Goal: Task Accomplishment & Management: Use online tool/utility

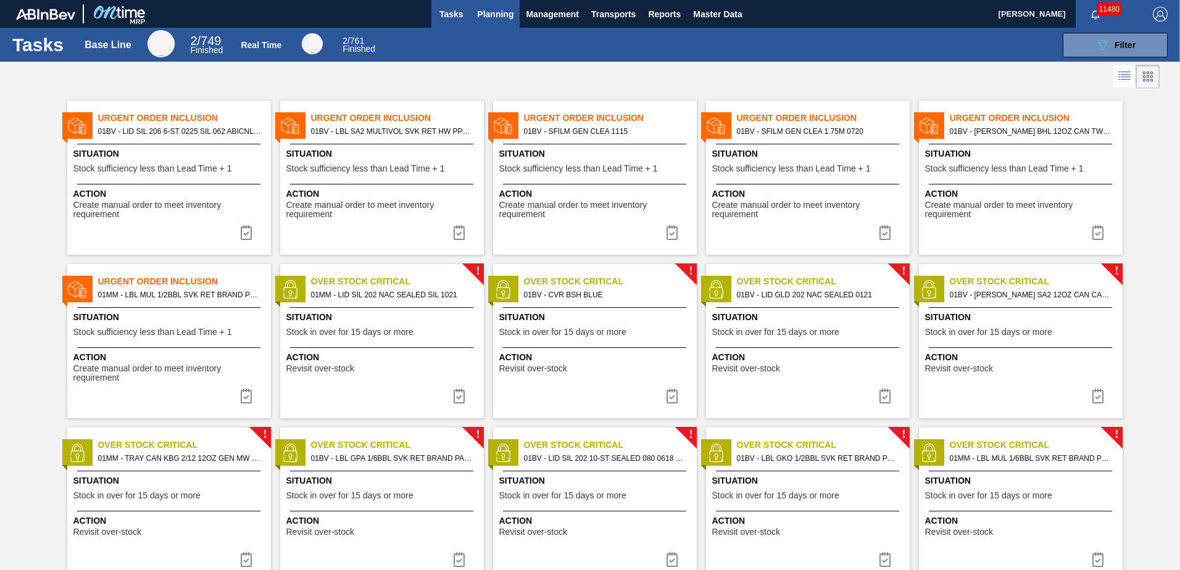
click at [485, 13] on span "Planning" at bounding box center [495, 14] width 36 height 15
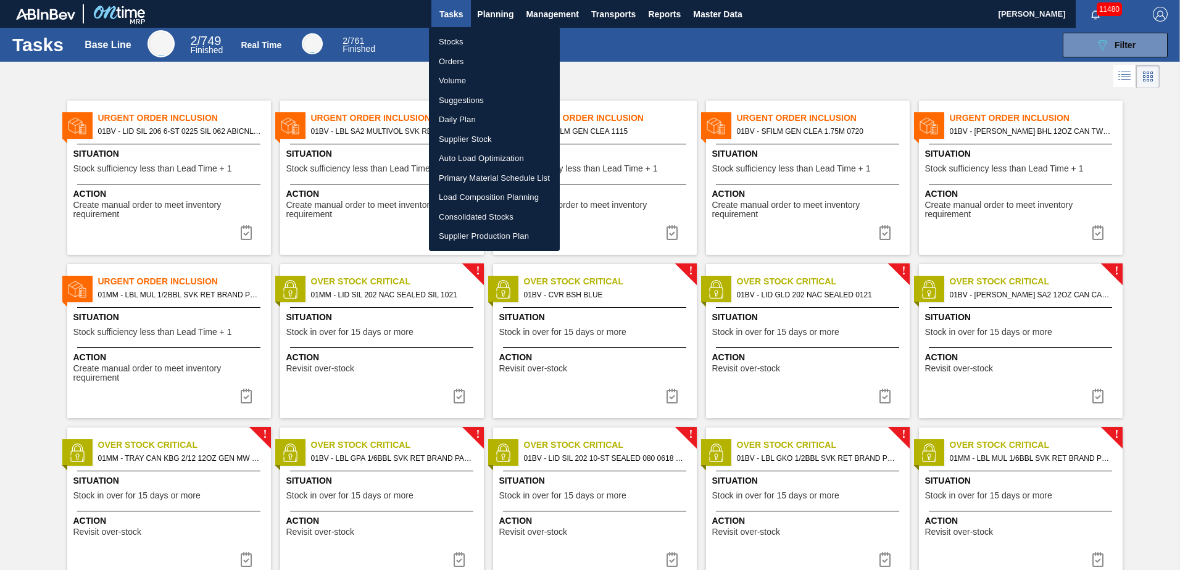
click at [475, 196] on li "Load Composition Planning" at bounding box center [494, 198] width 131 height 20
checkbox input "true"
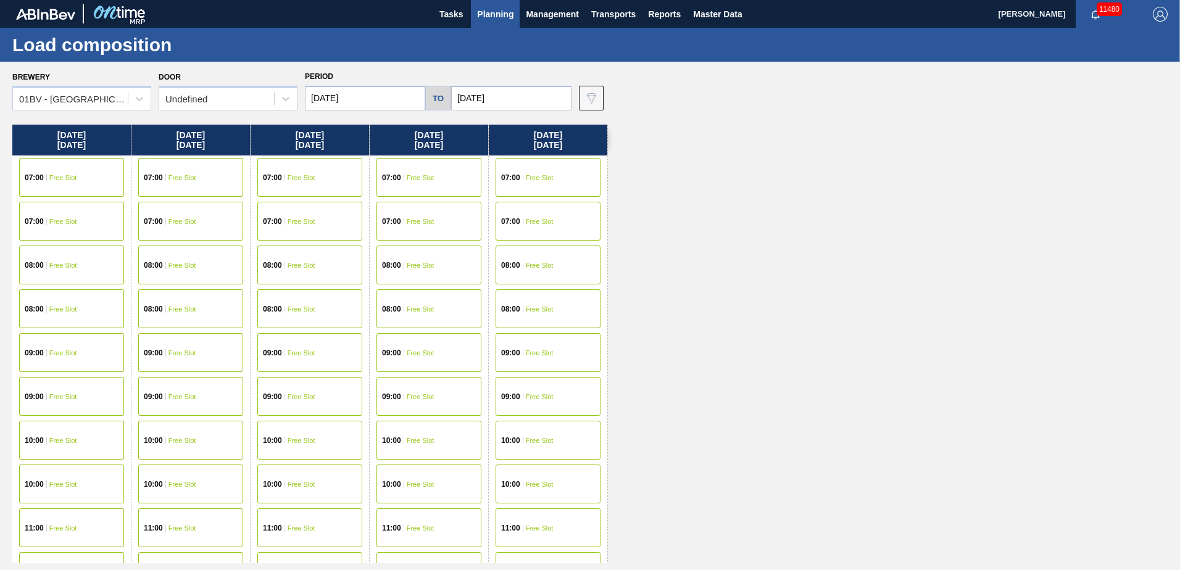
click at [56, 439] on span "Free Slot" at bounding box center [63, 440] width 28 height 7
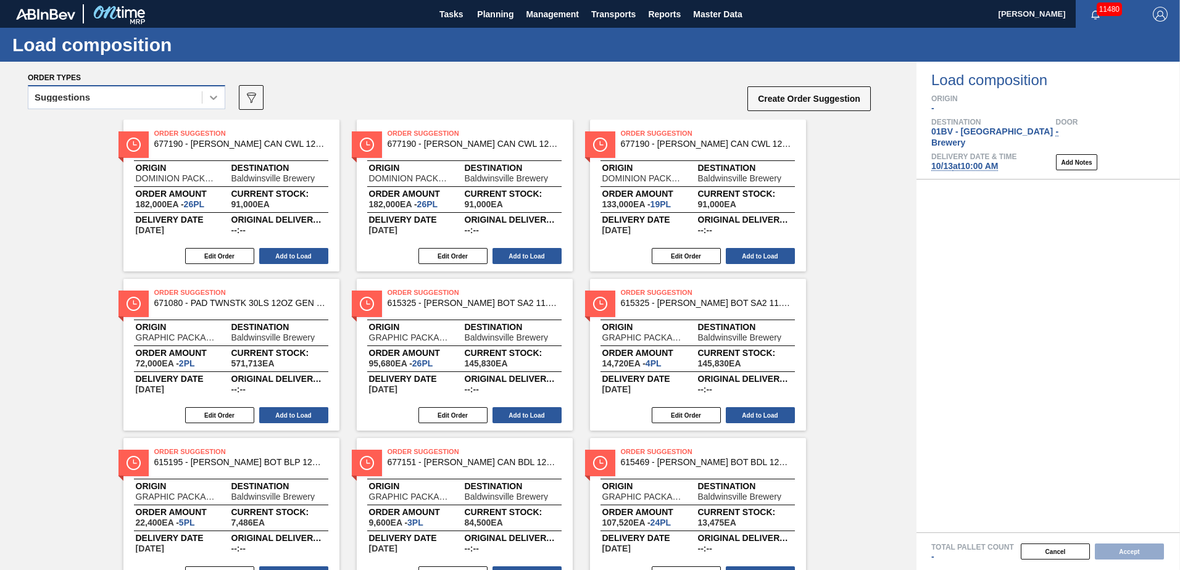
click at [209, 99] on icon at bounding box center [213, 97] width 12 height 12
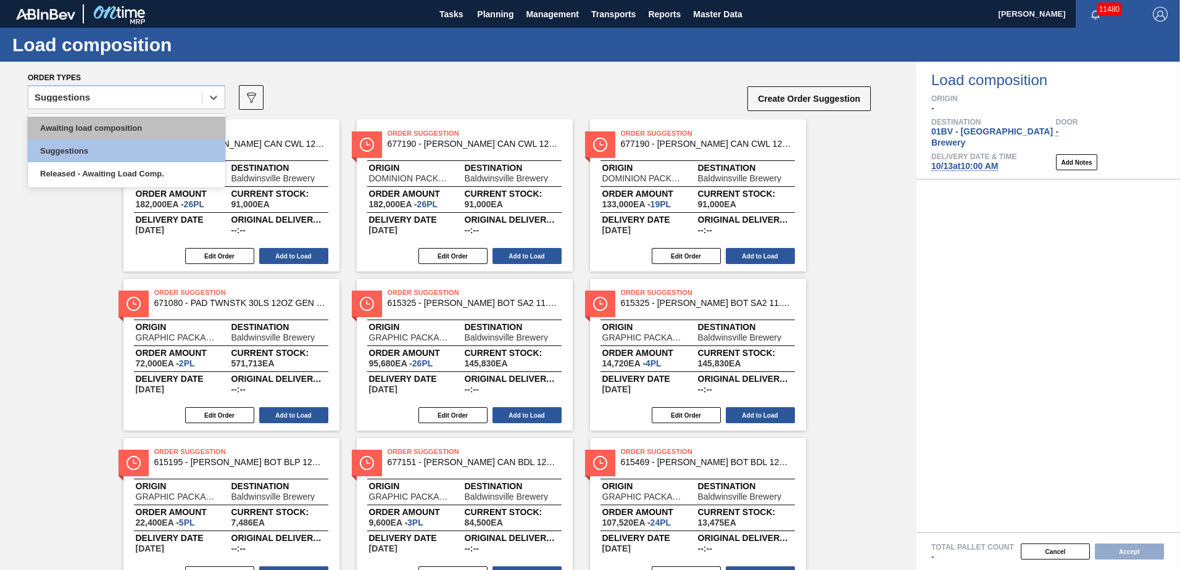
click at [165, 123] on div "Awaiting load composition" at bounding box center [127, 128] width 198 height 23
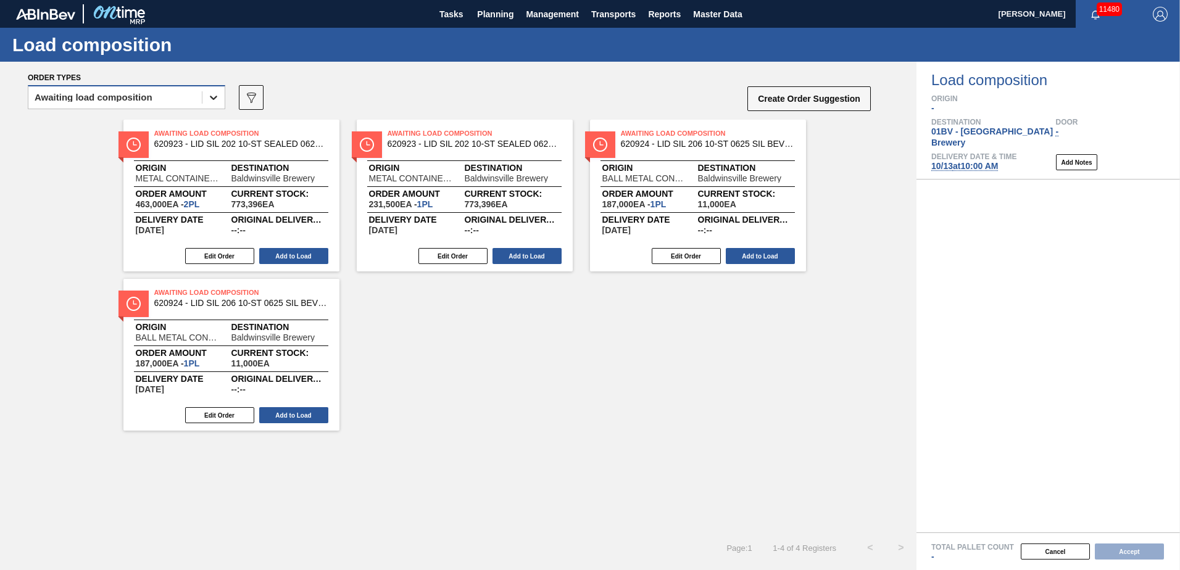
click at [212, 99] on icon at bounding box center [213, 98] width 7 height 4
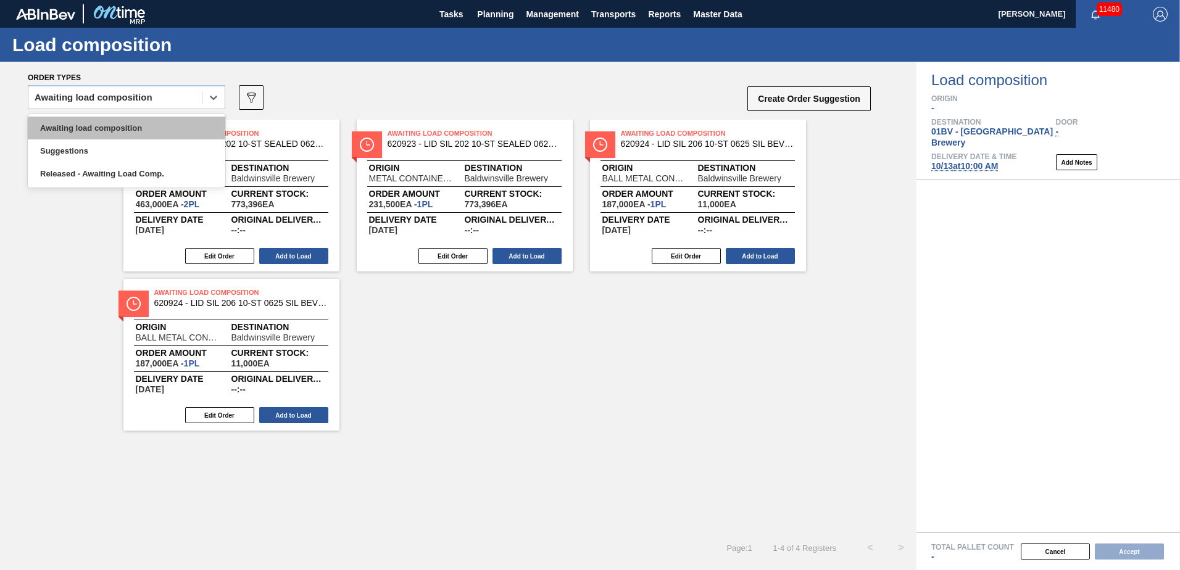
click at [91, 122] on div "Awaiting load composition" at bounding box center [127, 128] width 198 height 23
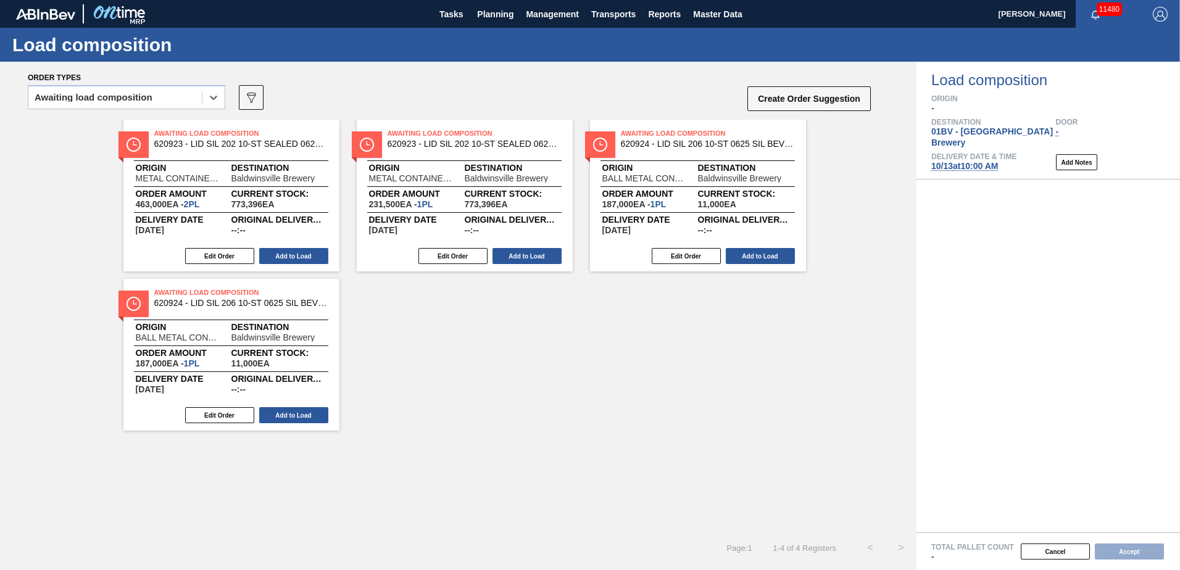
click at [214, 99] on icon at bounding box center [213, 98] width 7 height 4
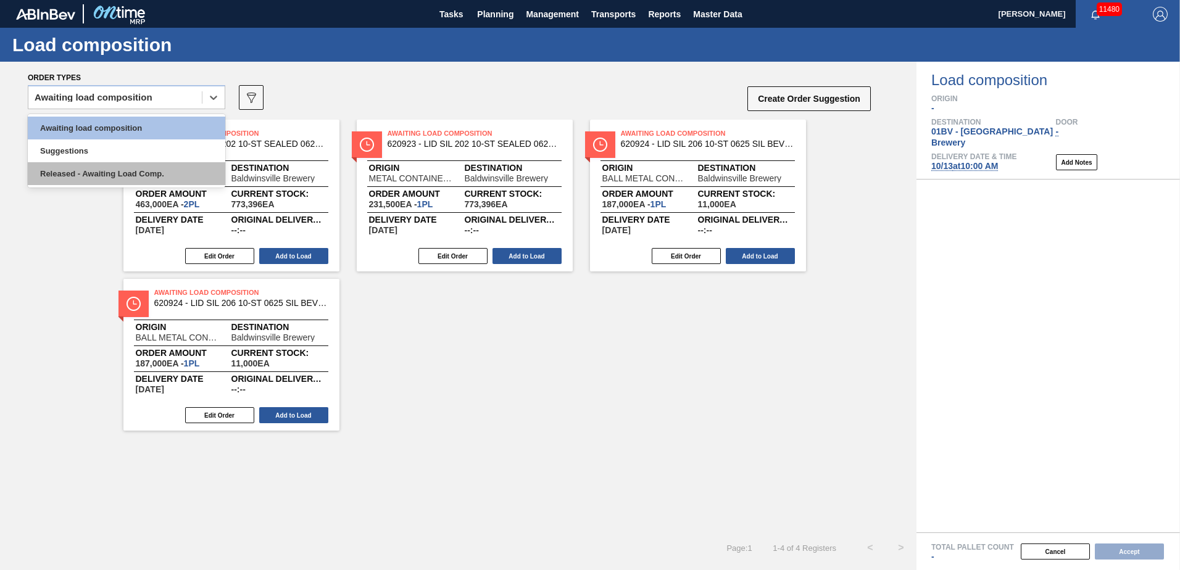
click at [133, 174] on div "Released - Awaiting Load Comp." at bounding box center [127, 173] width 198 height 23
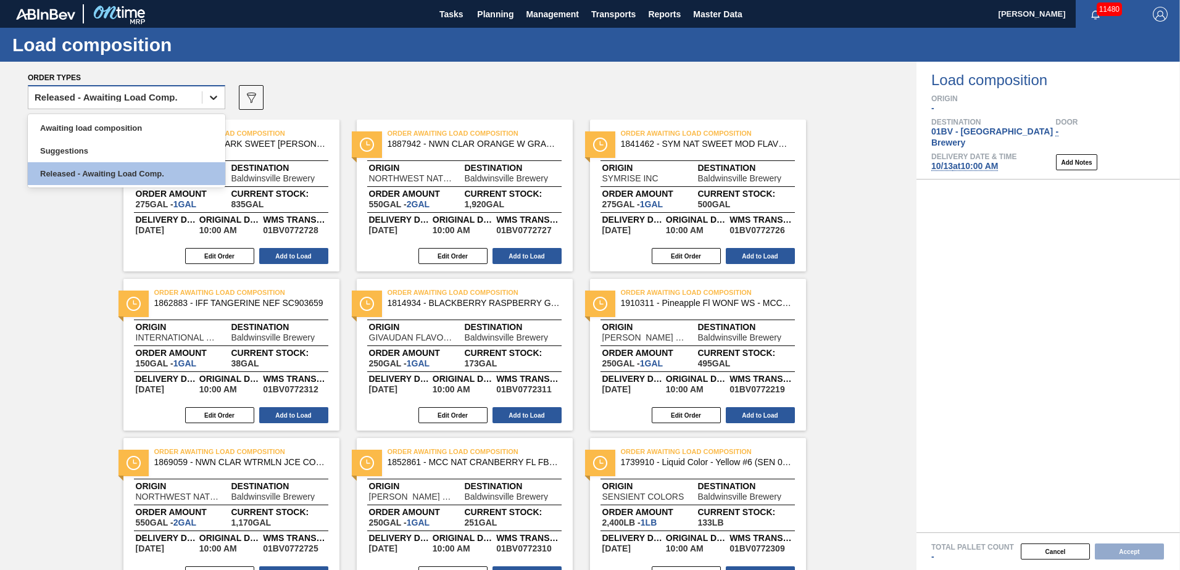
click at [216, 99] on icon at bounding box center [213, 97] width 12 height 12
click at [93, 127] on div "Awaiting load composition" at bounding box center [127, 128] width 198 height 23
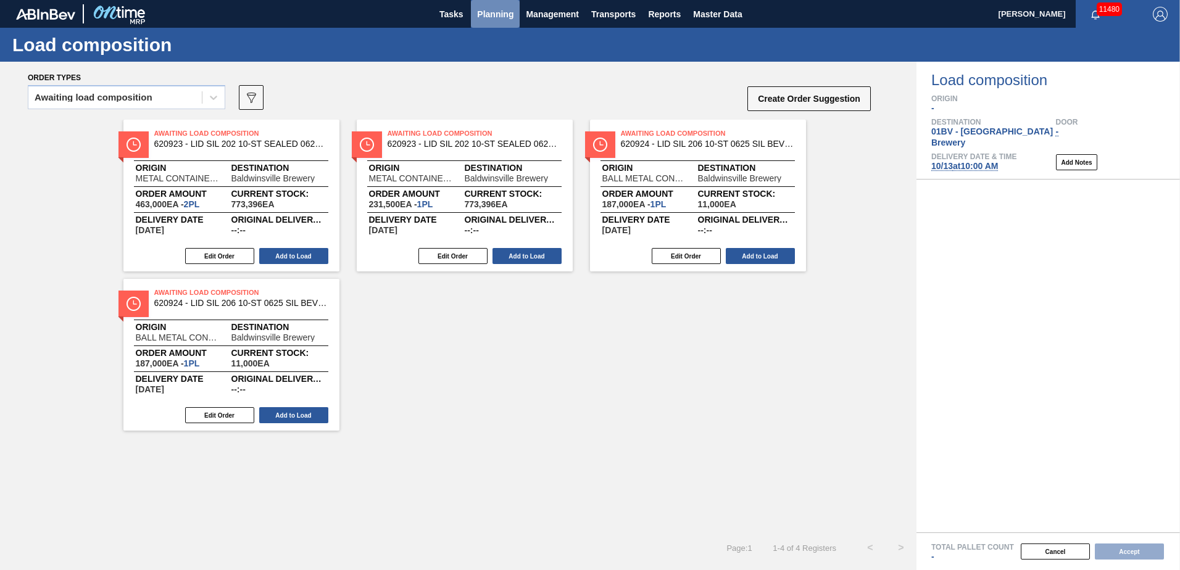
click at [487, 14] on span "Planning" at bounding box center [495, 14] width 36 height 15
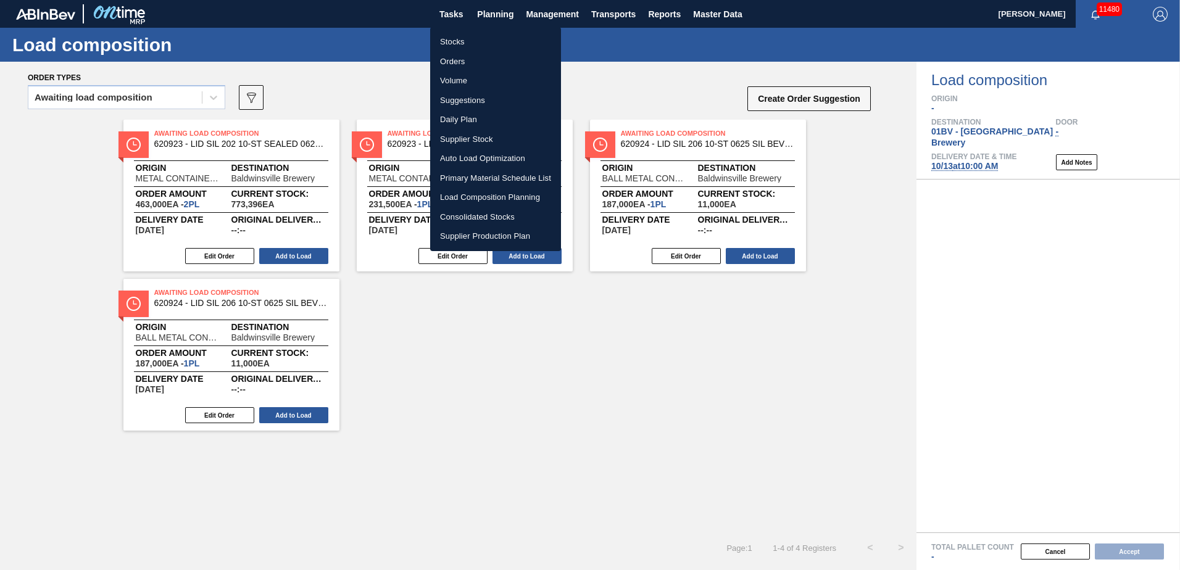
click at [457, 101] on li "Suggestions" at bounding box center [495, 101] width 131 height 20
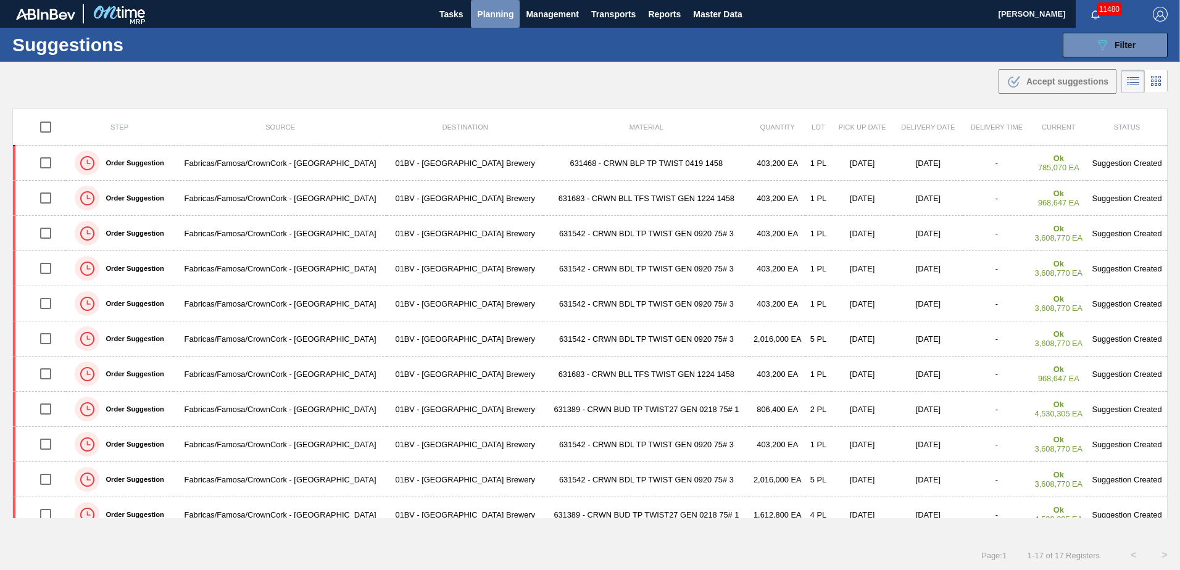
click at [492, 13] on span "Planning" at bounding box center [495, 14] width 36 height 15
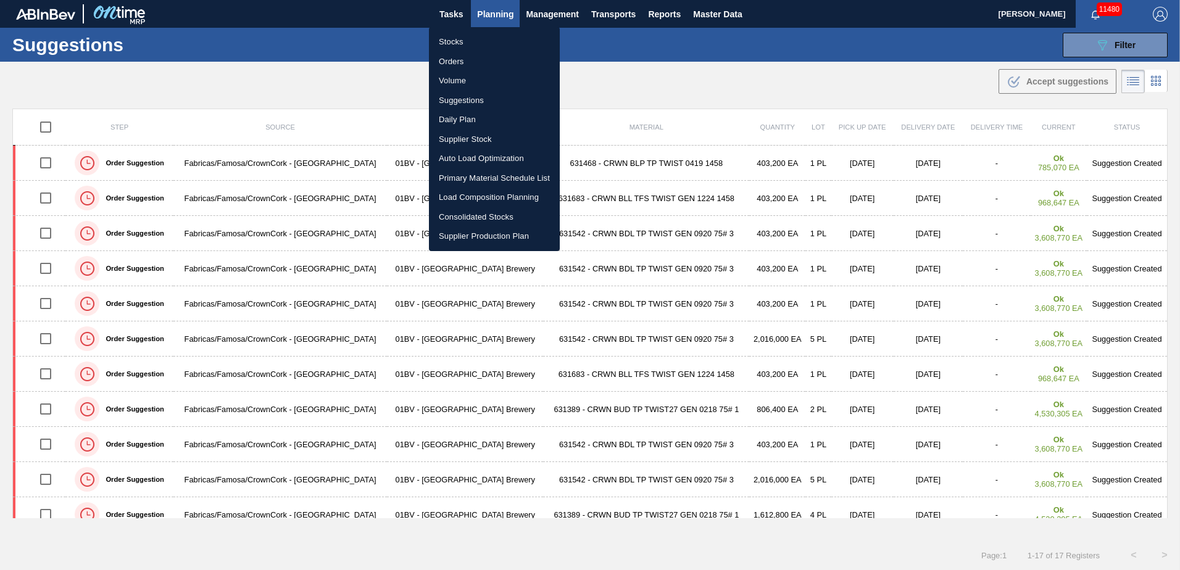
click at [476, 196] on li "Load Composition Planning" at bounding box center [494, 198] width 131 height 20
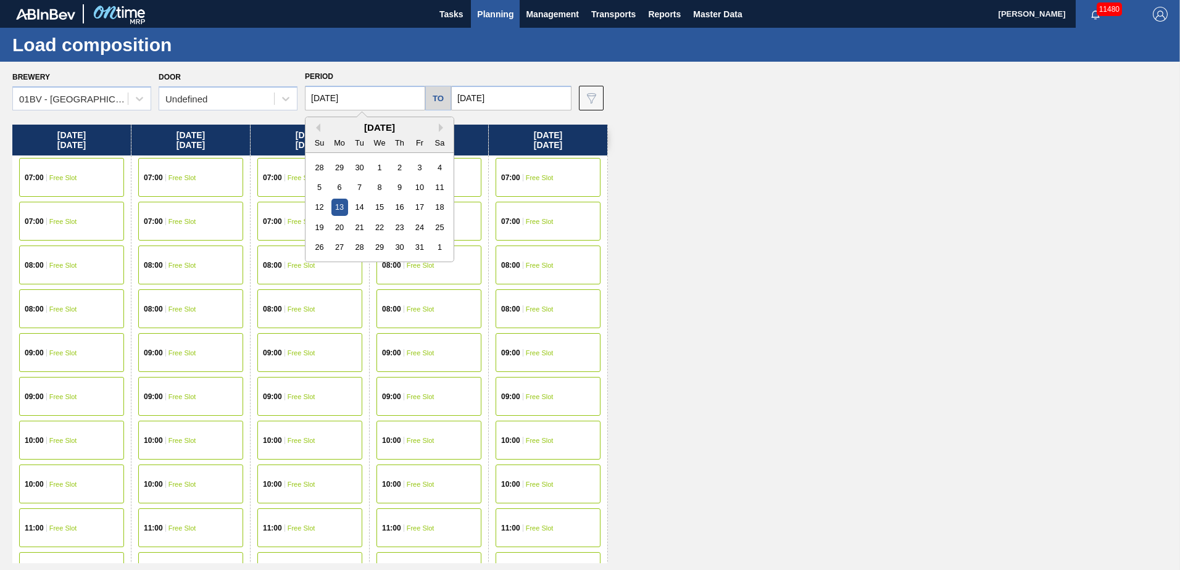
click at [365, 98] on input "[DATE]" at bounding box center [365, 98] width 120 height 25
click at [315, 129] on button "Previous Month" at bounding box center [316, 127] width 9 height 9
click at [337, 226] on div "22" at bounding box center [339, 227] width 17 height 17
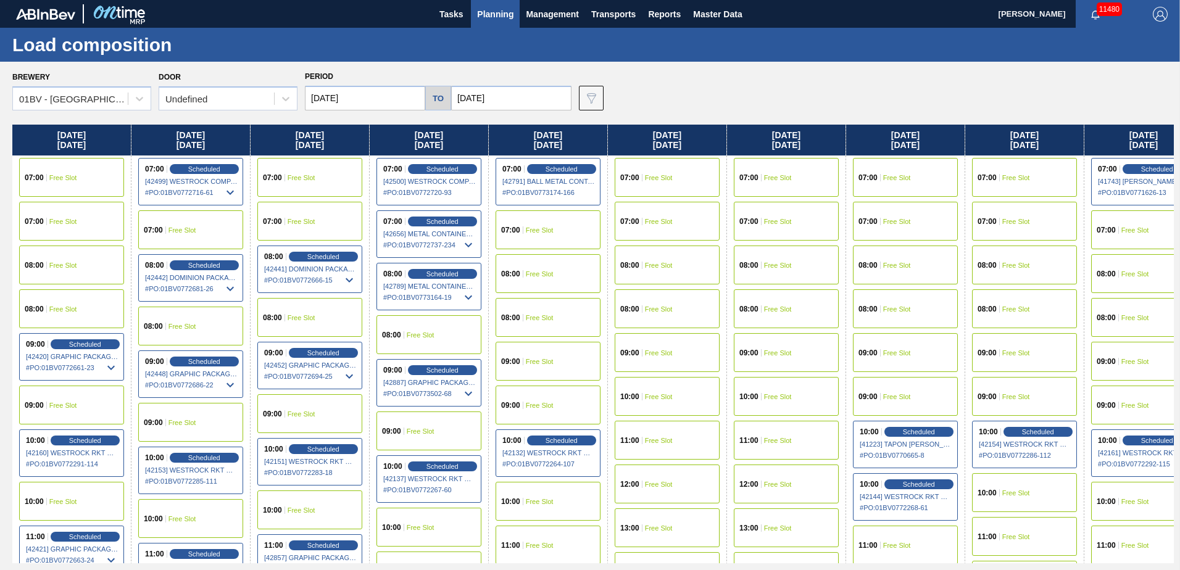
click at [371, 101] on input "[DATE]" at bounding box center [365, 98] width 120 height 25
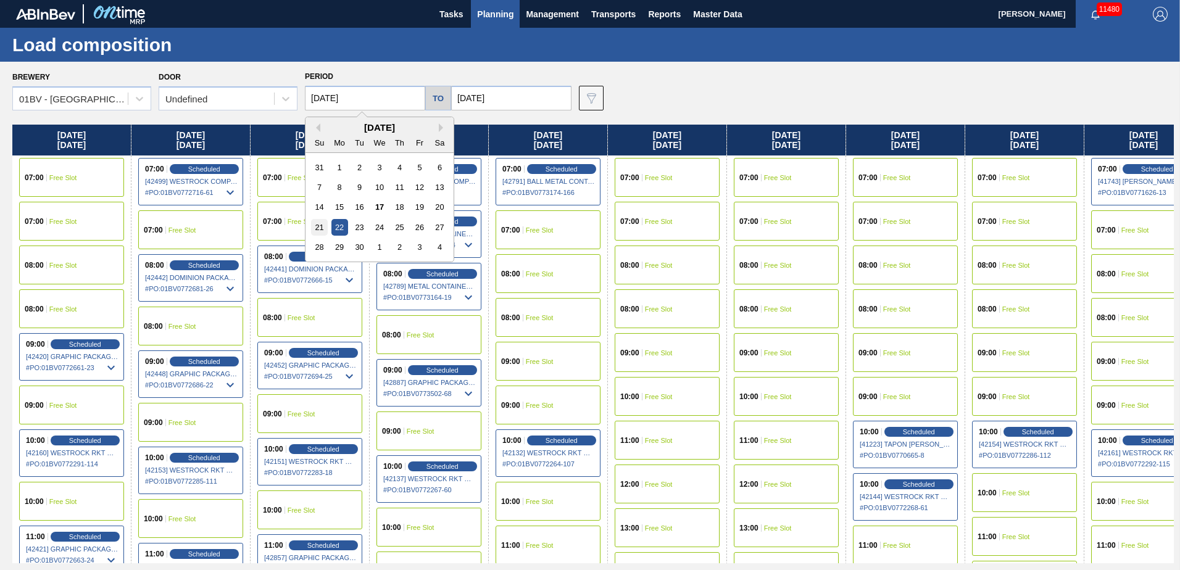
click at [317, 225] on div "21" at bounding box center [319, 227] width 17 height 17
type input "[DATE]"
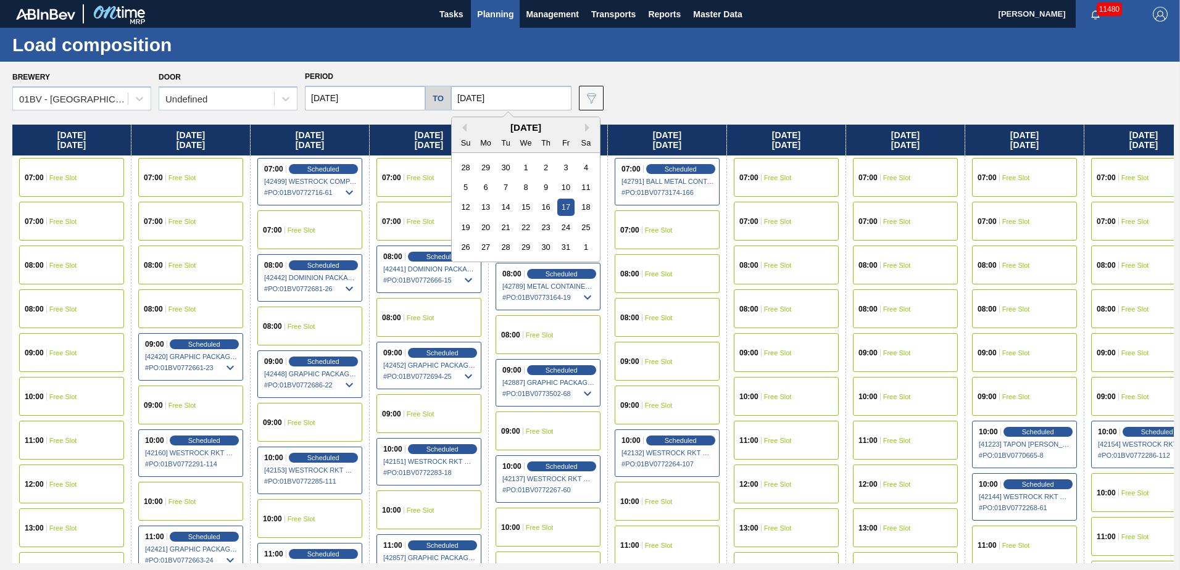
click at [506, 99] on input "[DATE]" at bounding box center [511, 98] width 120 height 25
drag, startPoint x: 462, startPoint y: 127, endPoint x: 467, endPoint y: 133, distance: 7.9
click at [462, 127] on button "Previous Month" at bounding box center [462, 127] width 9 height 9
click at [562, 227] on div "26" at bounding box center [565, 227] width 17 height 17
type input "[DATE]"
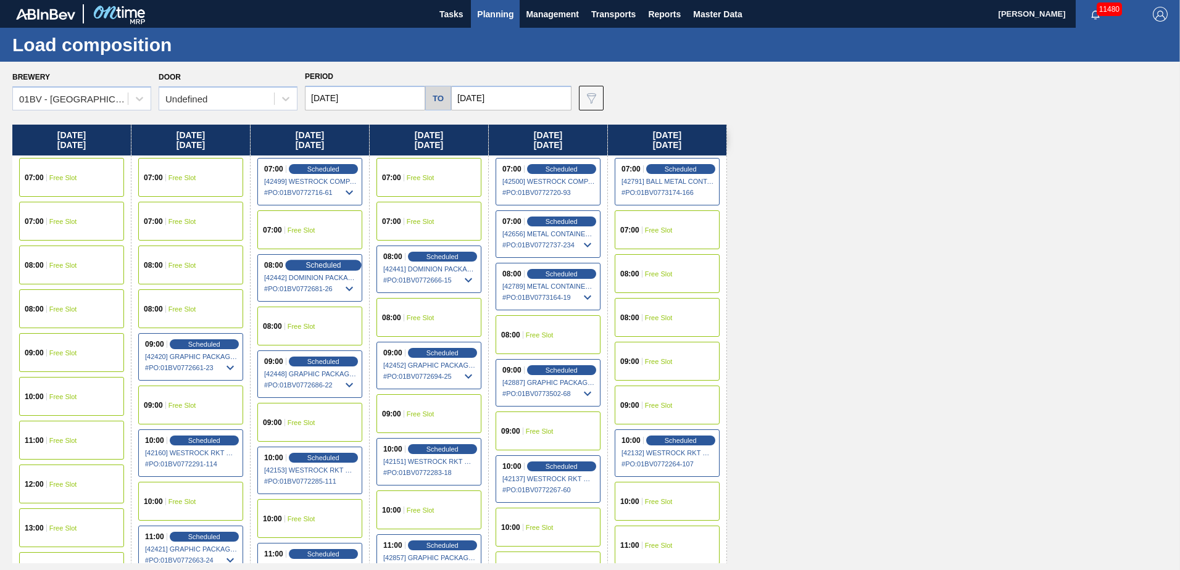
click at [310, 264] on span "Scheduled" at bounding box center [323, 265] width 35 height 8
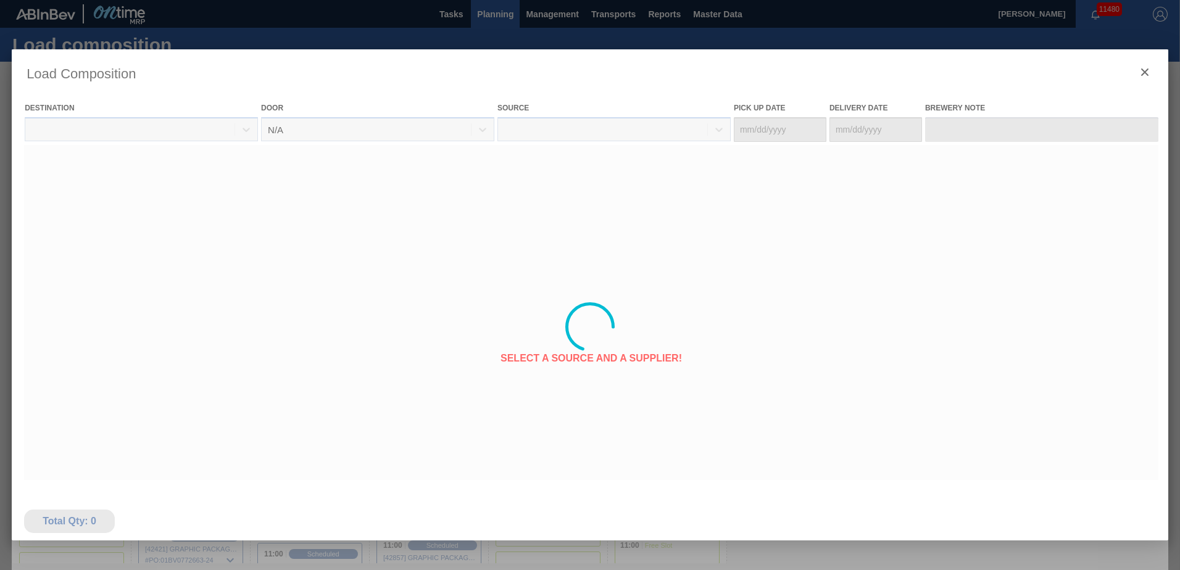
type Date "[DATE]"
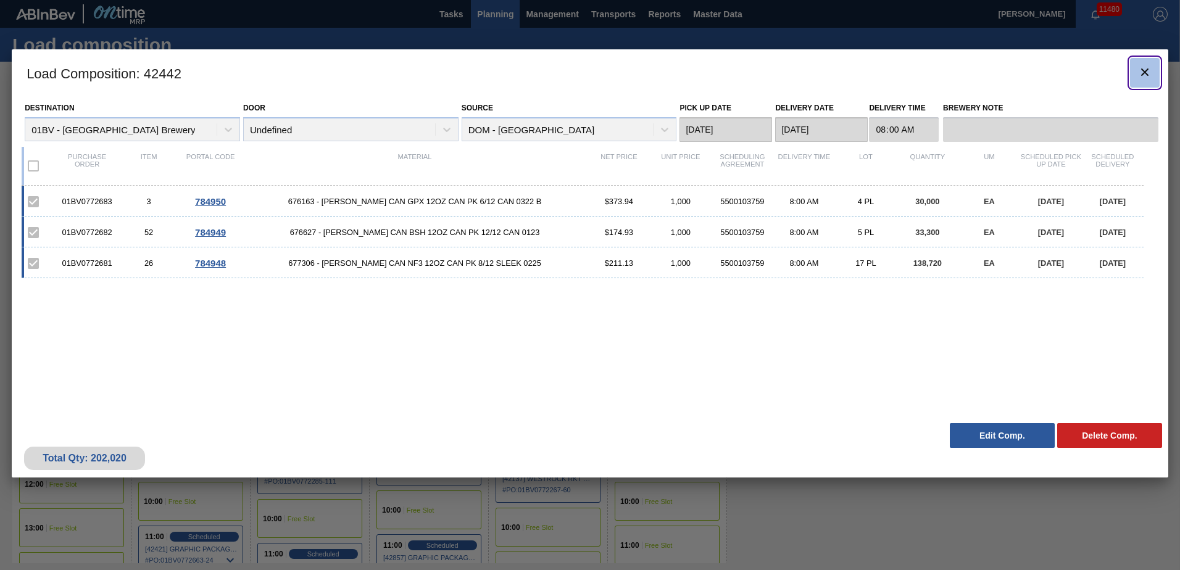
click at [1146, 70] on icon "botão de ícone" at bounding box center [1144, 72] width 7 height 7
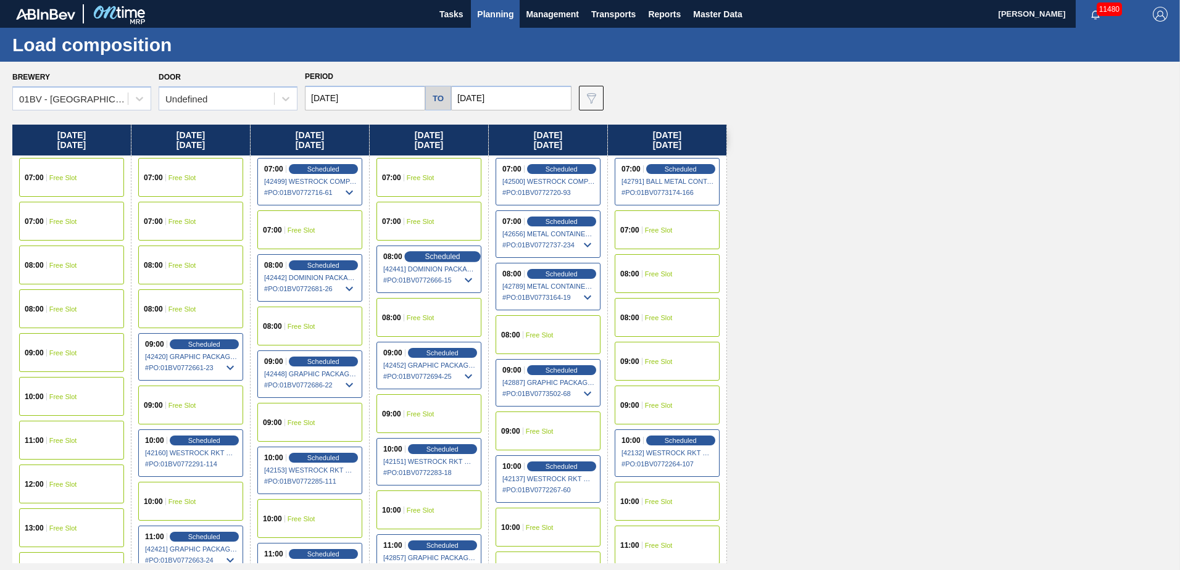
click at [429, 256] on span "Scheduled" at bounding box center [442, 256] width 35 height 8
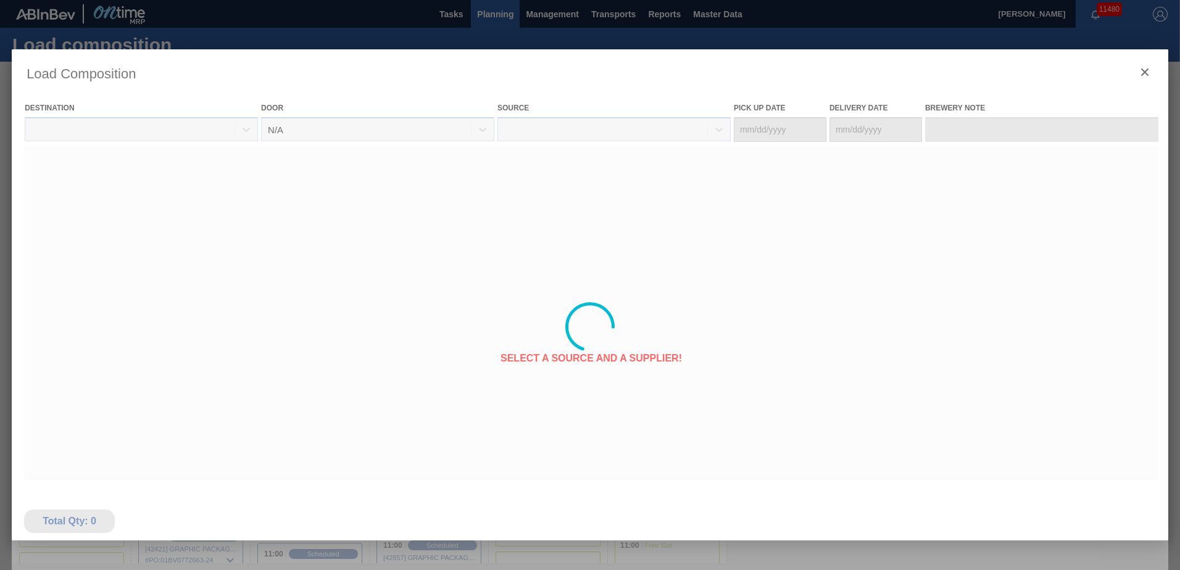
type Date "[DATE]"
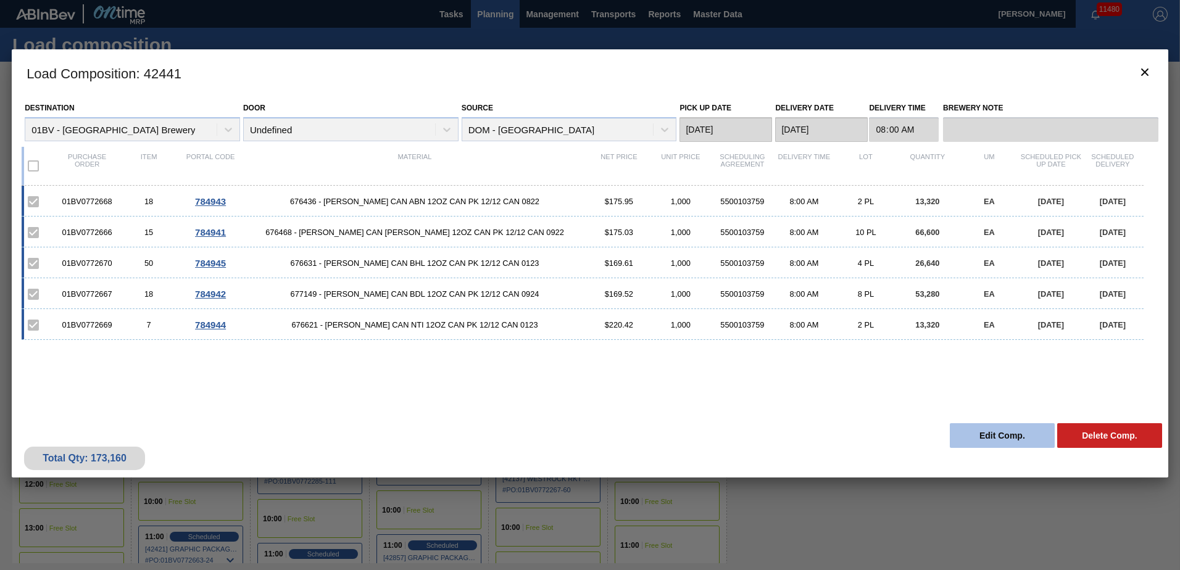
click at [984, 436] on button "Edit Comp." at bounding box center [1002, 435] width 105 height 25
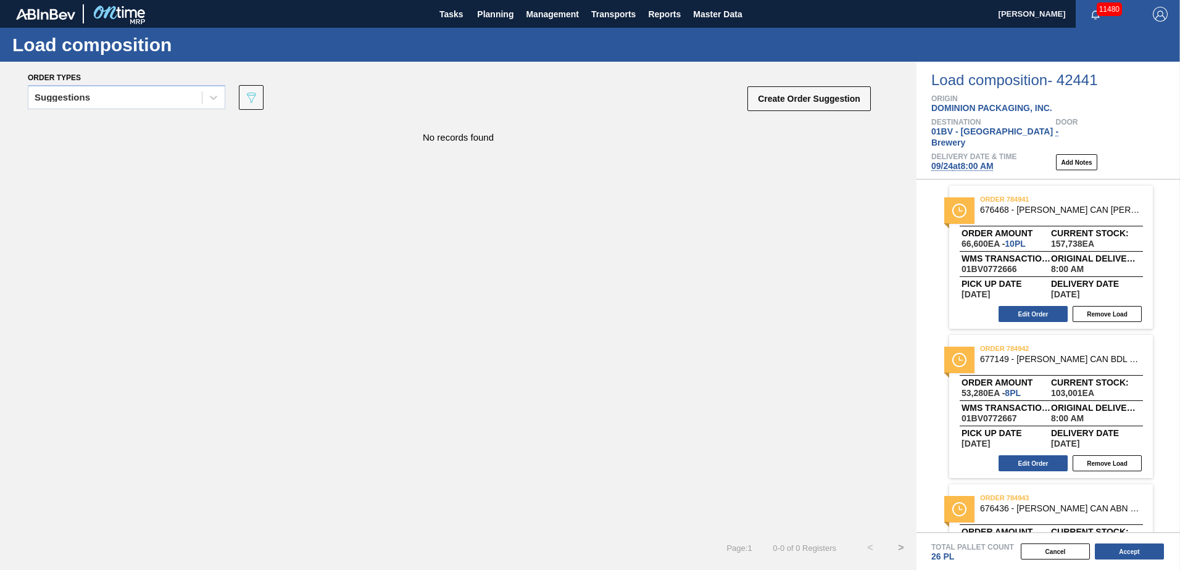
click at [957, 161] on span "[DATE] 8:00 AM" at bounding box center [962, 166] width 62 height 10
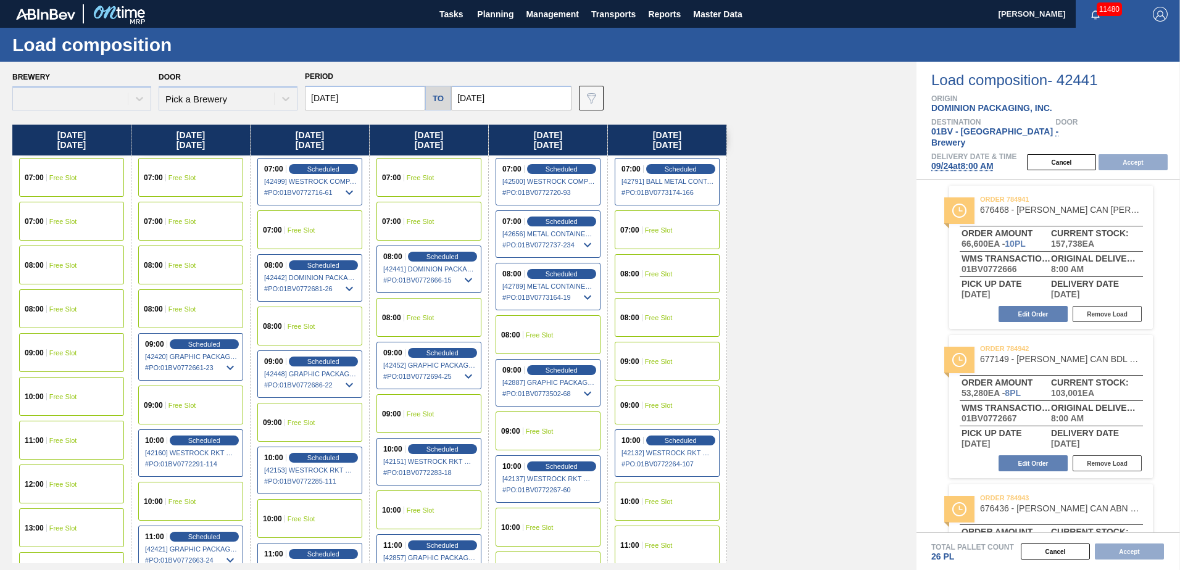
type input "[DATE]"
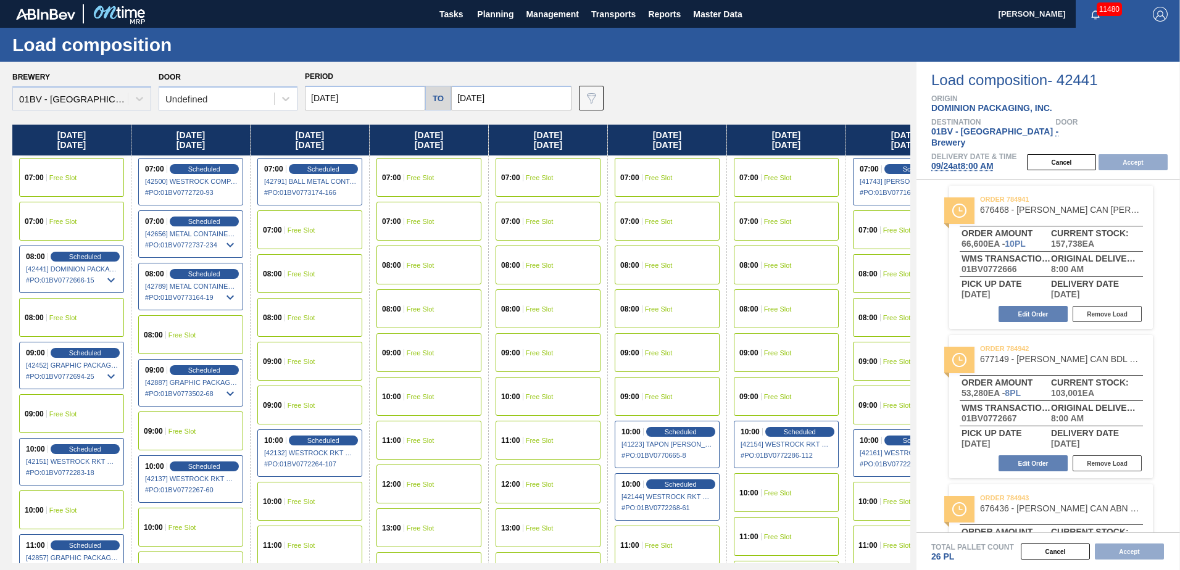
click at [363, 94] on input "[DATE]" at bounding box center [365, 98] width 120 height 25
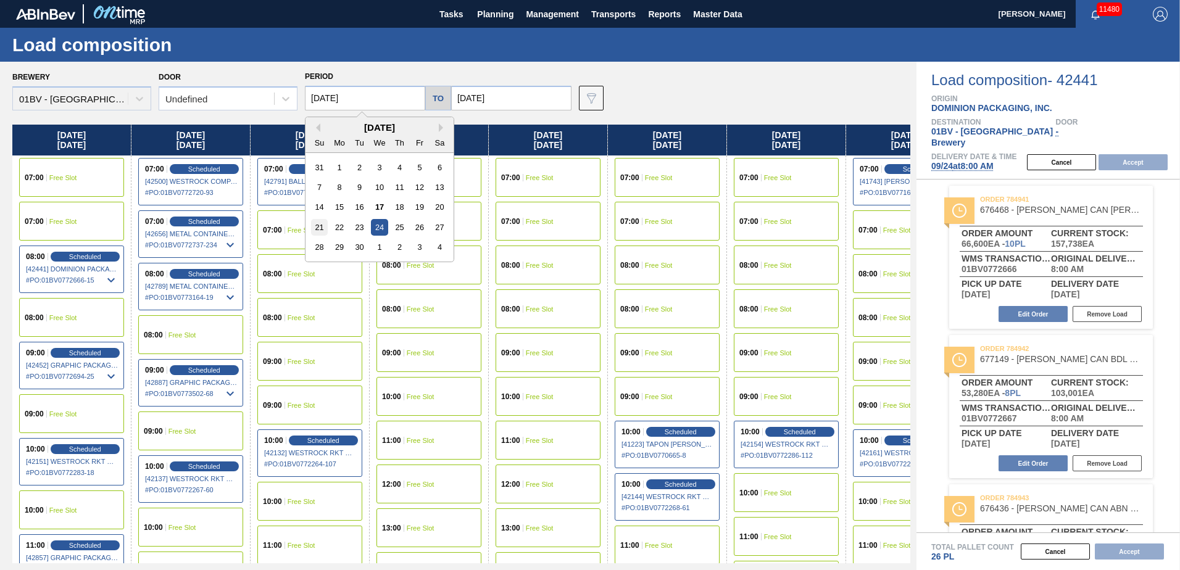
click at [319, 223] on div "21" at bounding box center [319, 227] width 17 height 17
type input "[DATE]"
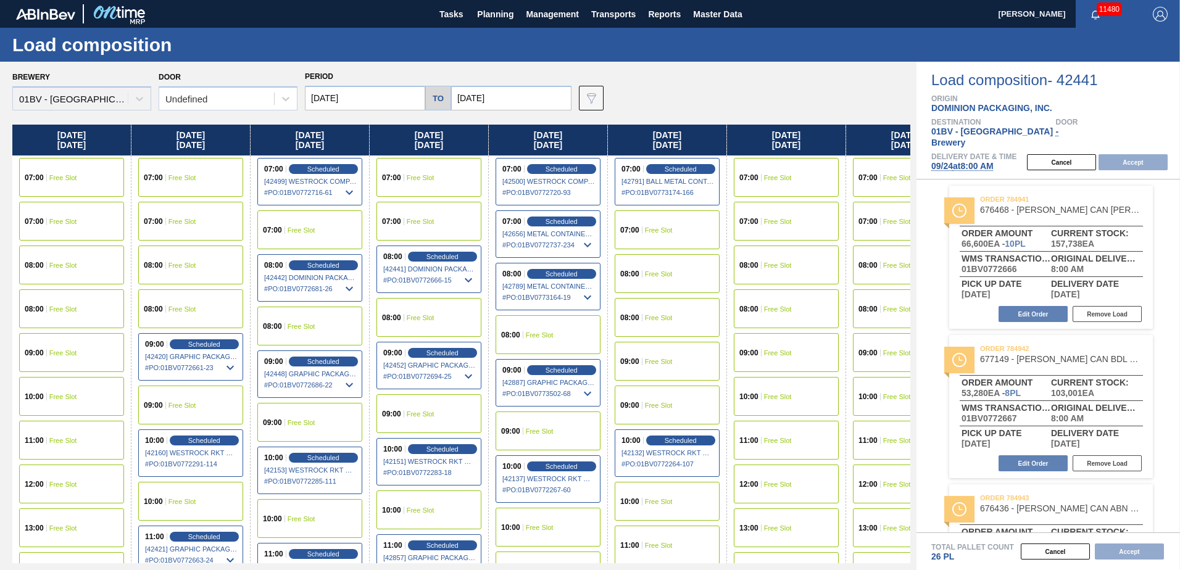
click at [504, 100] on input "[DATE]" at bounding box center [511, 98] width 120 height 25
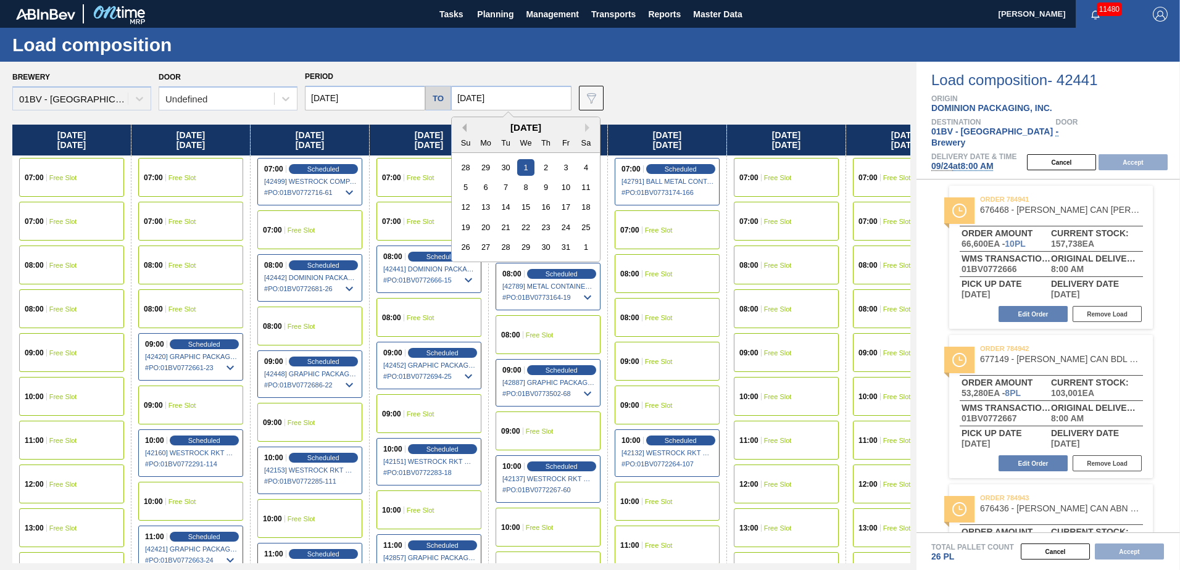
click at [463, 128] on button "Previous Month" at bounding box center [462, 127] width 9 height 9
click at [567, 226] on div "26" at bounding box center [565, 227] width 17 height 17
type input "[DATE]"
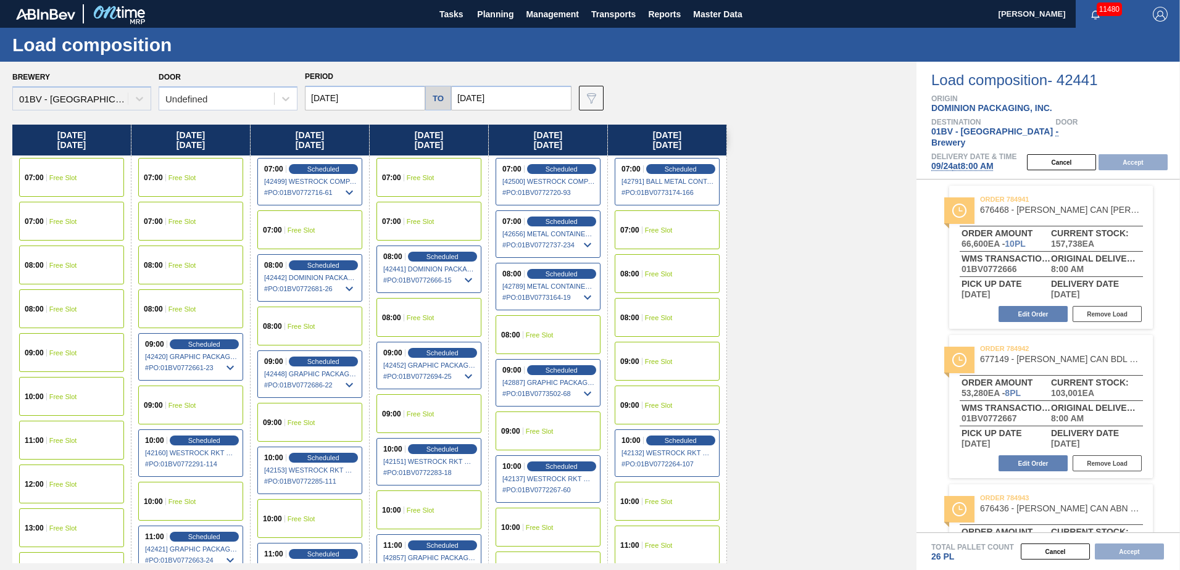
drag, startPoint x: 48, startPoint y: 272, endPoint x: 60, endPoint y: 270, distance: 12.5
click at [48, 272] on div "08:00 Free Slot" at bounding box center [71, 265] width 105 height 39
click at [1126, 154] on button "Accept" at bounding box center [1133, 162] width 69 height 16
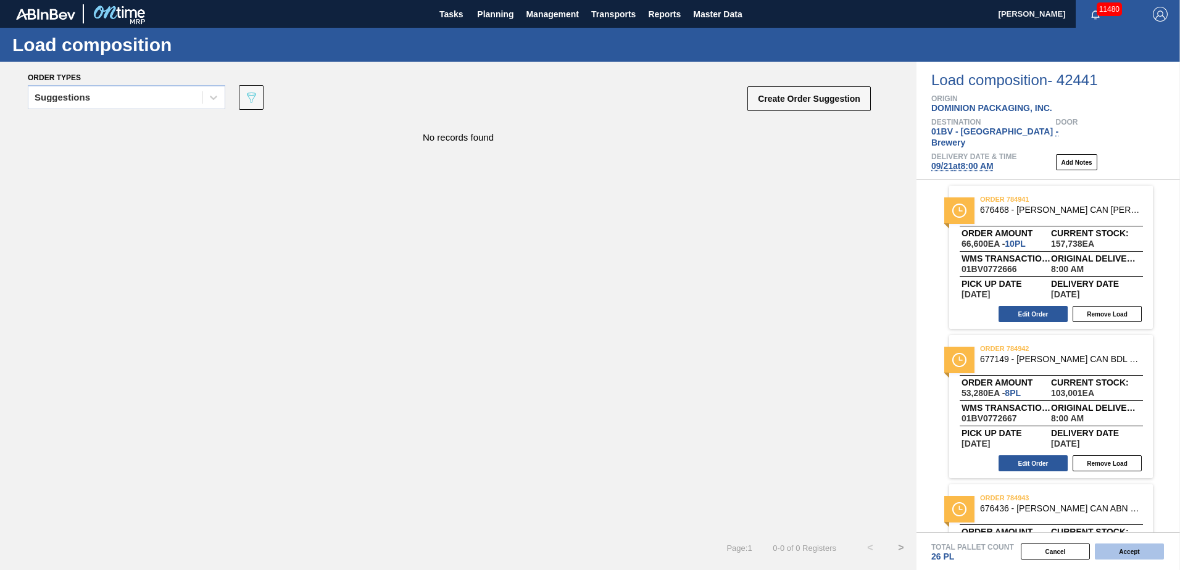
click at [1122, 549] on button "Accept" at bounding box center [1129, 552] width 69 height 16
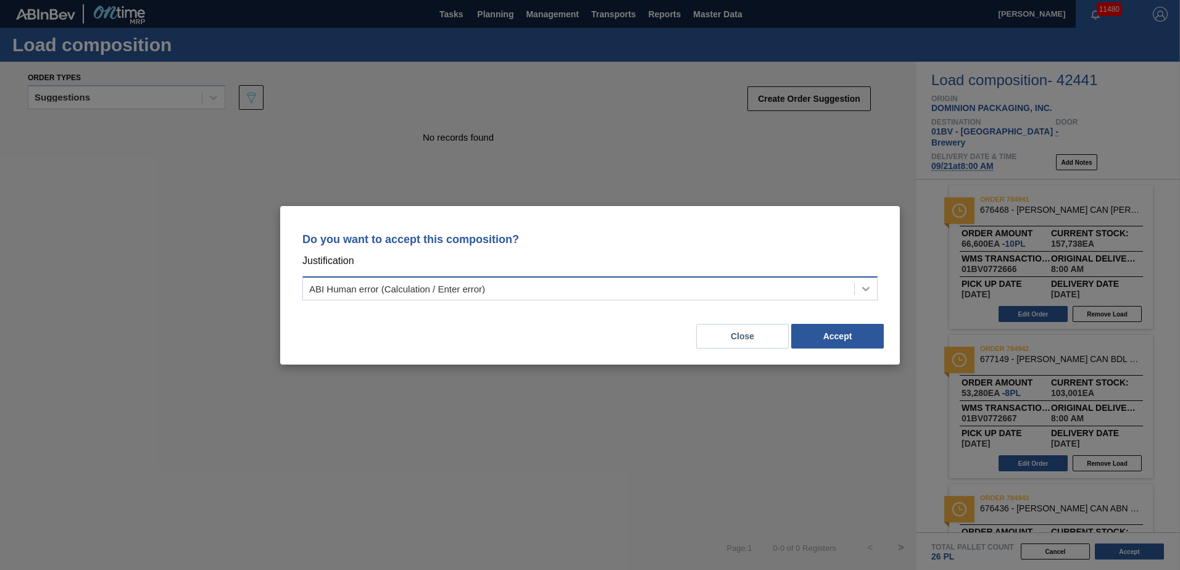
click at [865, 290] on icon at bounding box center [865, 289] width 7 height 4
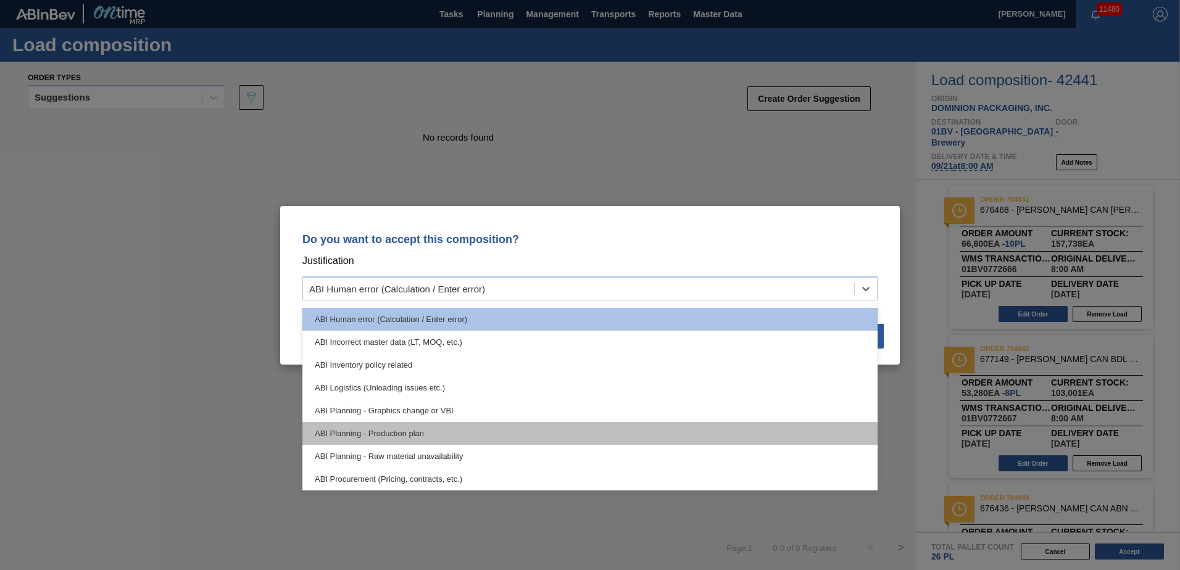
click at [410, 437] on div "ABI Planning - Production plan" at bounding box center [589, 433] width 575 height 23
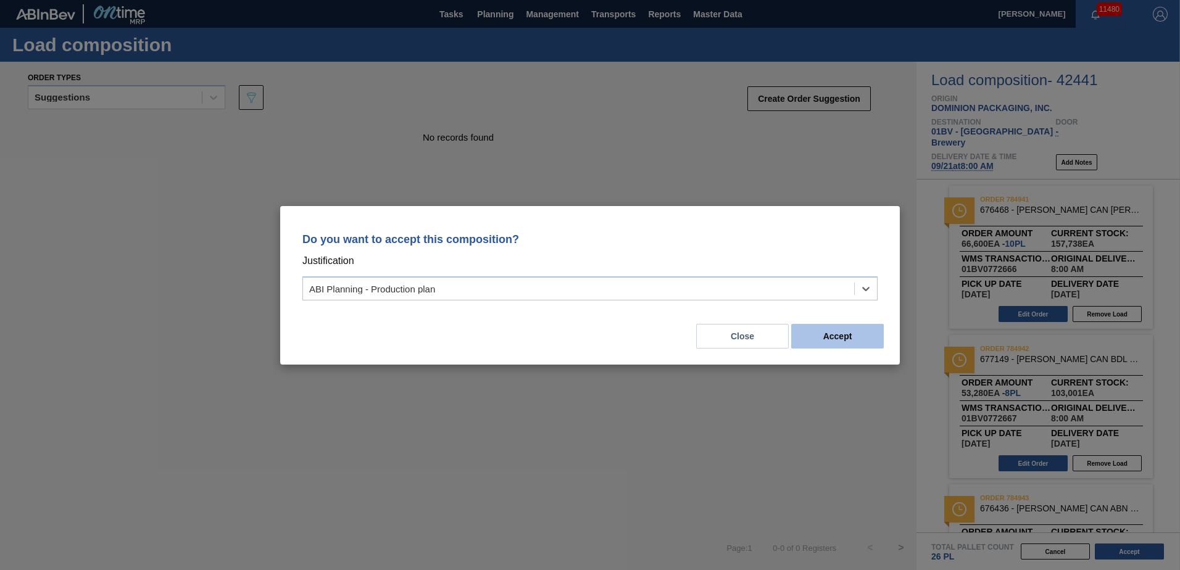
click at [834, 333] on button "Accept" at bounding box center [837, 336] width 93 height 25
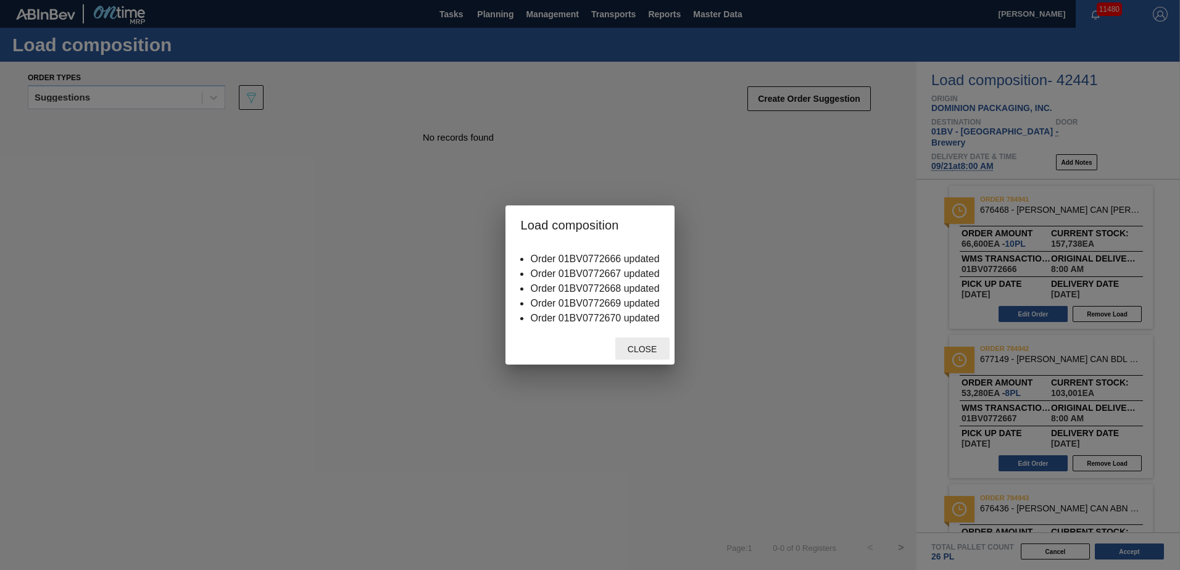
click at [638, 352] on span "Close" at bounding box center [642, 349] width 49 height 10
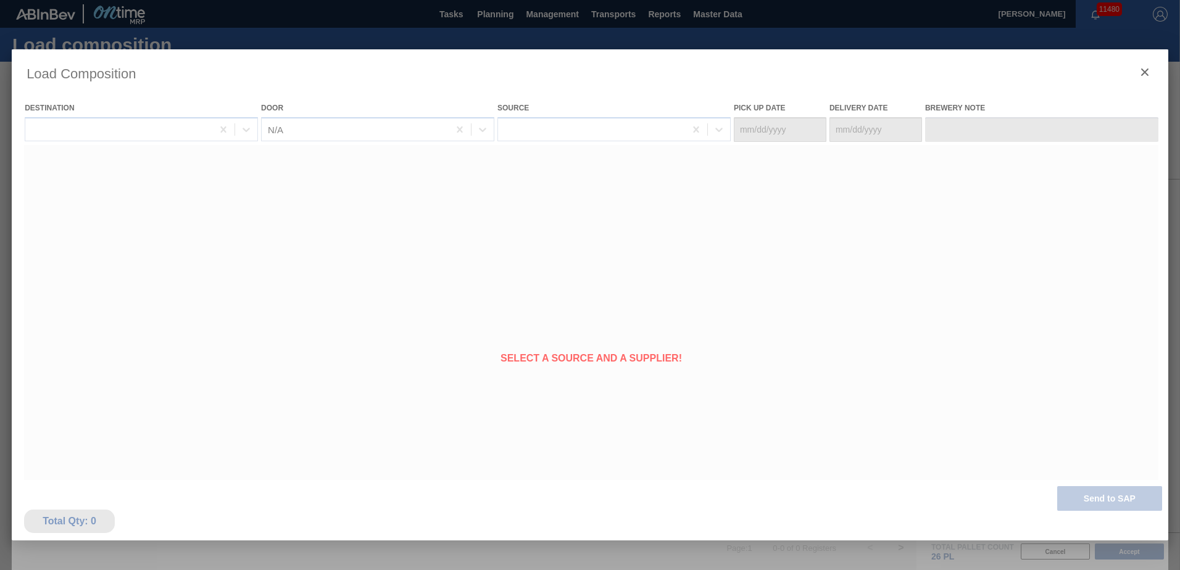
type Date "[DATE]"
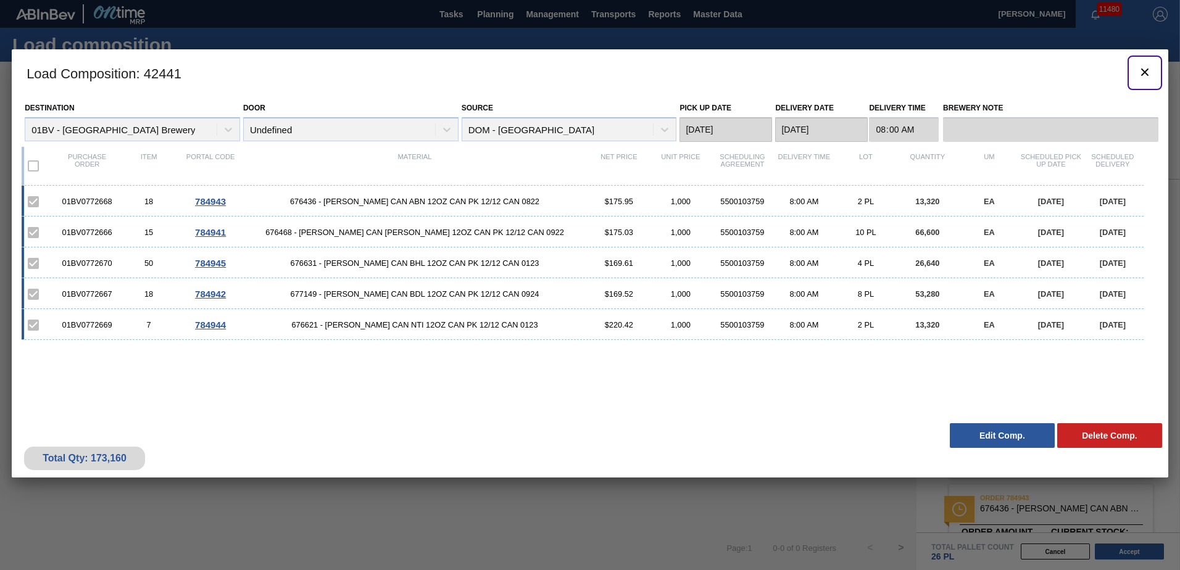
click at [1144, 70] on icon "botão de ícone" at bounding box center [1144, 72] width 7 height 7
